Goal: Find contact information: Find contact information

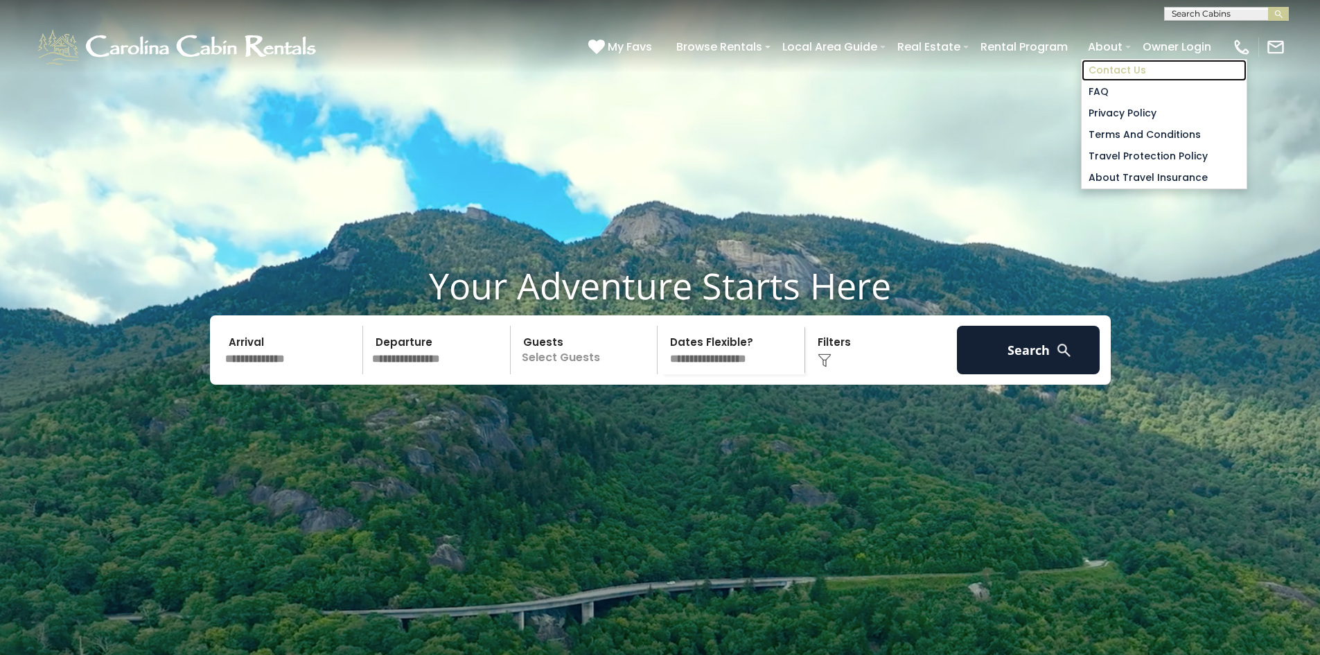
click at [1107, 74] on link "Contact Us" at bounding box center [1164, 70] width 165 height 21
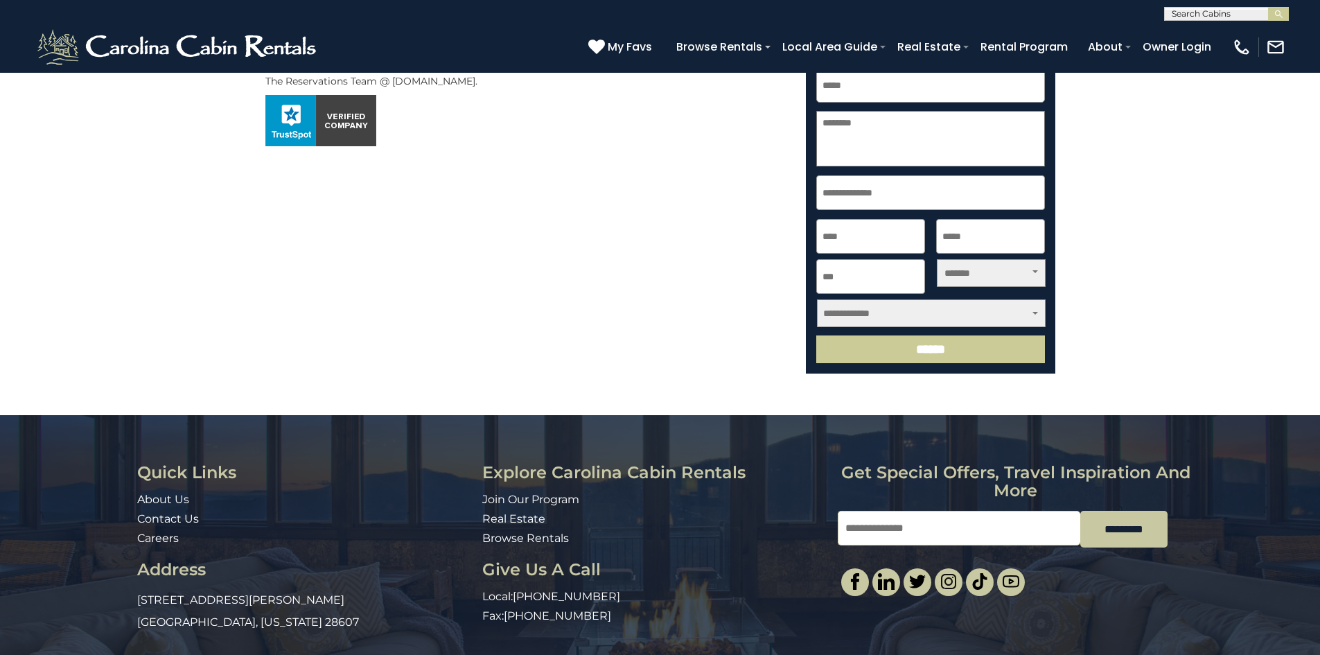
scroll to position [467, 0]
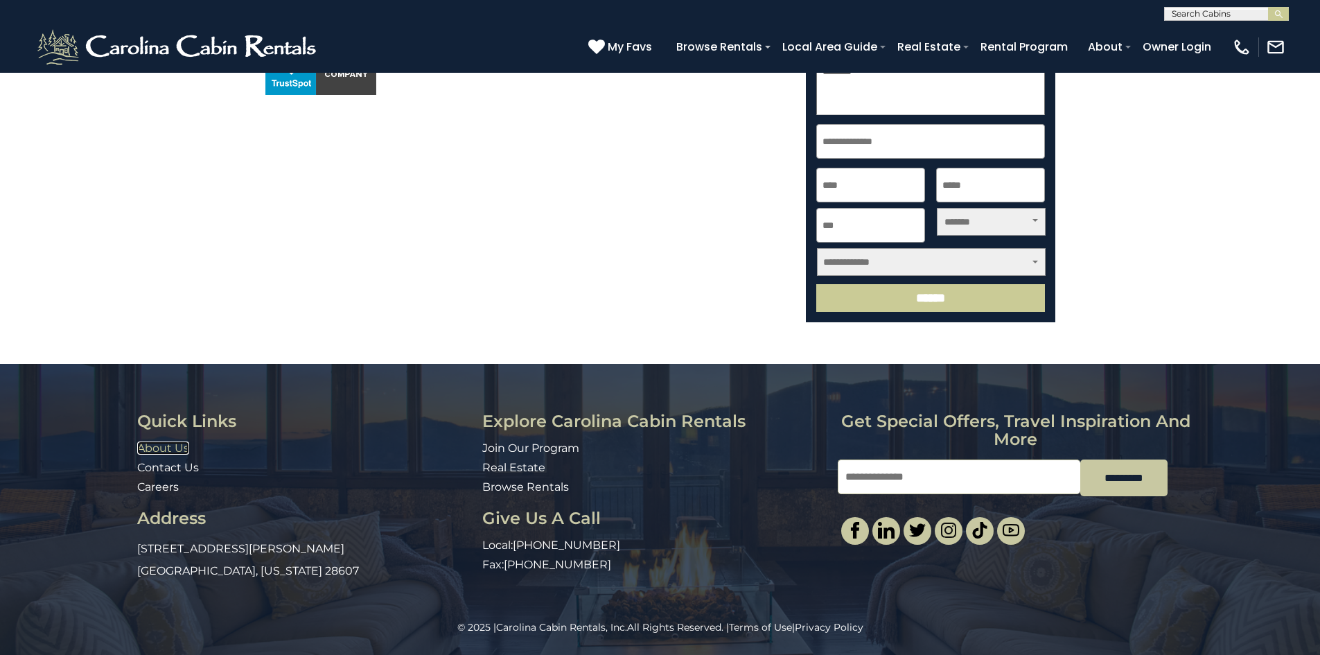
click at [180, 449] on link "About Us" at bounding box center [163, 447] width 52 height 13
